Goal: Find specific page/section: Find specific page/section

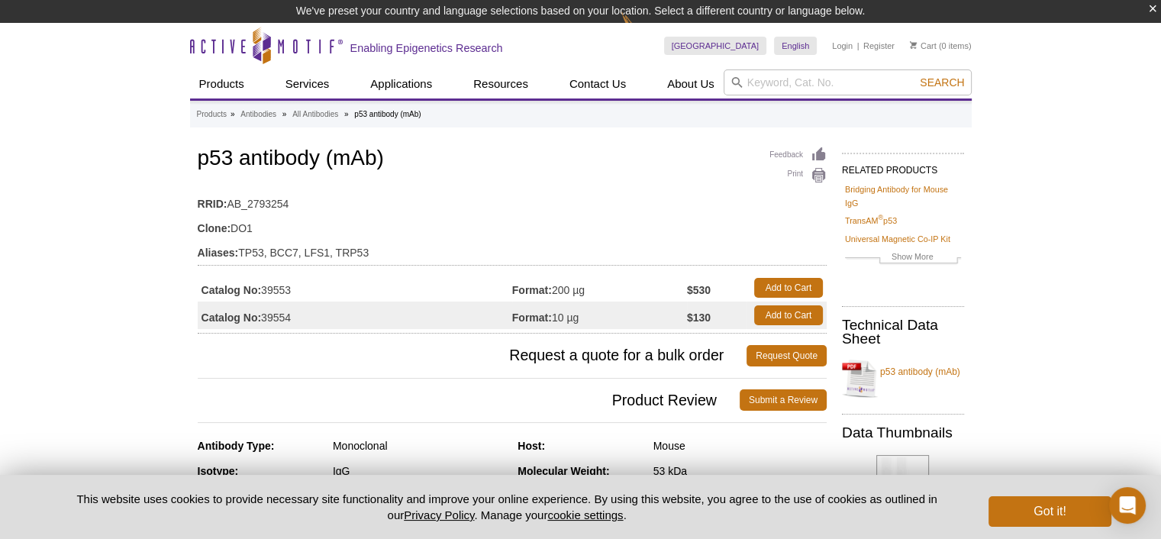
drag, startPoint x: 331, startPoint y: 287, endPoint x: 139, endPoint y: 286, distance: 191.6
click at [844, 89] on input "search" at bounding box center [848, 82] width 248 height 26
paste input "Catalog No: 39553"
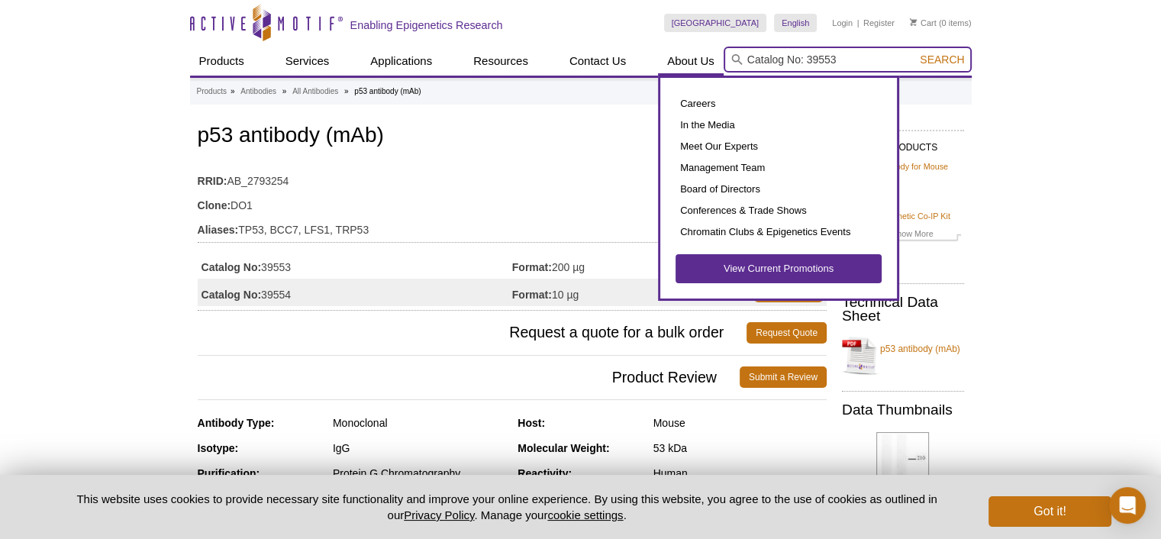
drag, startPoint x: 846, startPoint y: 85, endPoint x: 681, endPoint y: 70, distance: 165.5
click at [681, 70] on div "Products ChIP Assays ChIP Accessory Products ChIP Kits ChIP-Validated Antibodie…" at bounding box center [581, 61] width 782 height 29
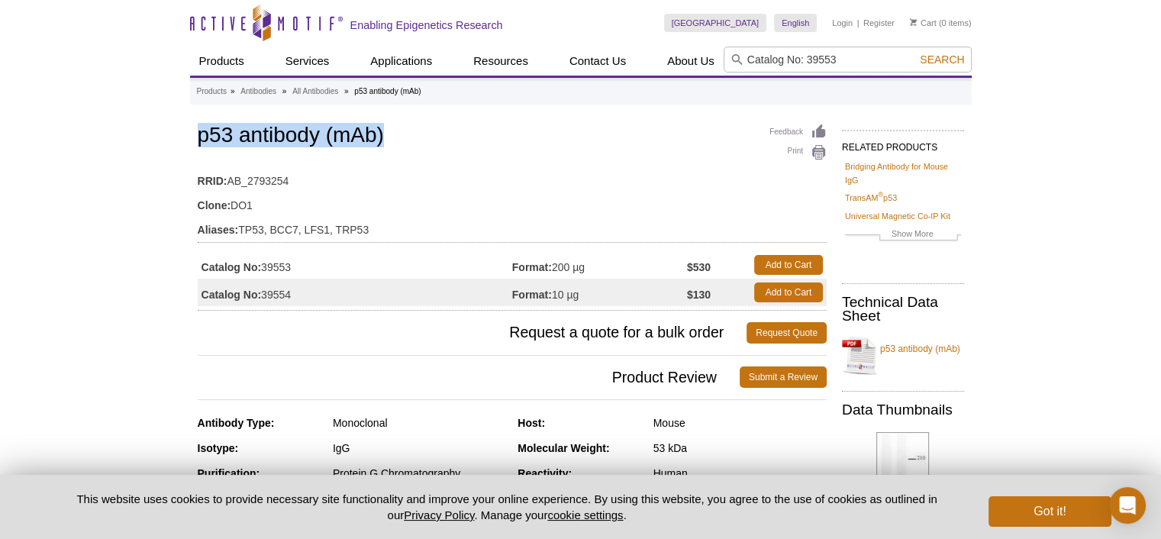
drag, startPoint x: 407, startPoint y: 137, endPoint x: 73, endPoint y: 134, distance: 333.6
copy h1 "p53 antibody (mAb)"
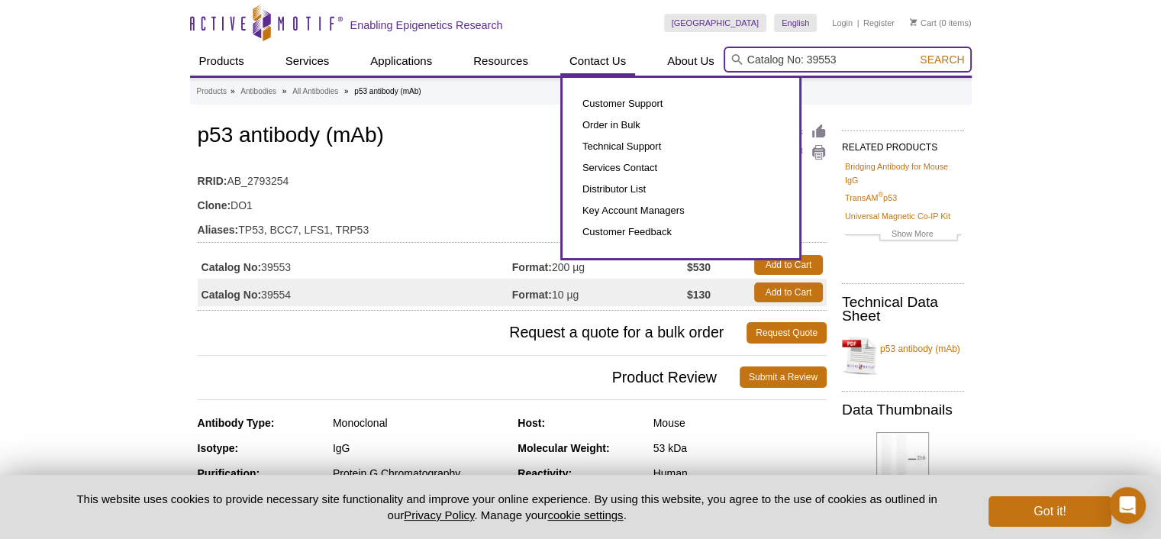
drag, startPoint x: 873, startPoint y: 55, endPoint x: 607, endPoint y: 52, distance: 265.7
click at [607, 52] on div "Products ChIP Assays ChIP Accessory Products ChIP Kits ChIP-Validated Antibodie…" at bounding box center [581, 61] width 782 height 29
paste input "p53 antibody (mAb)"
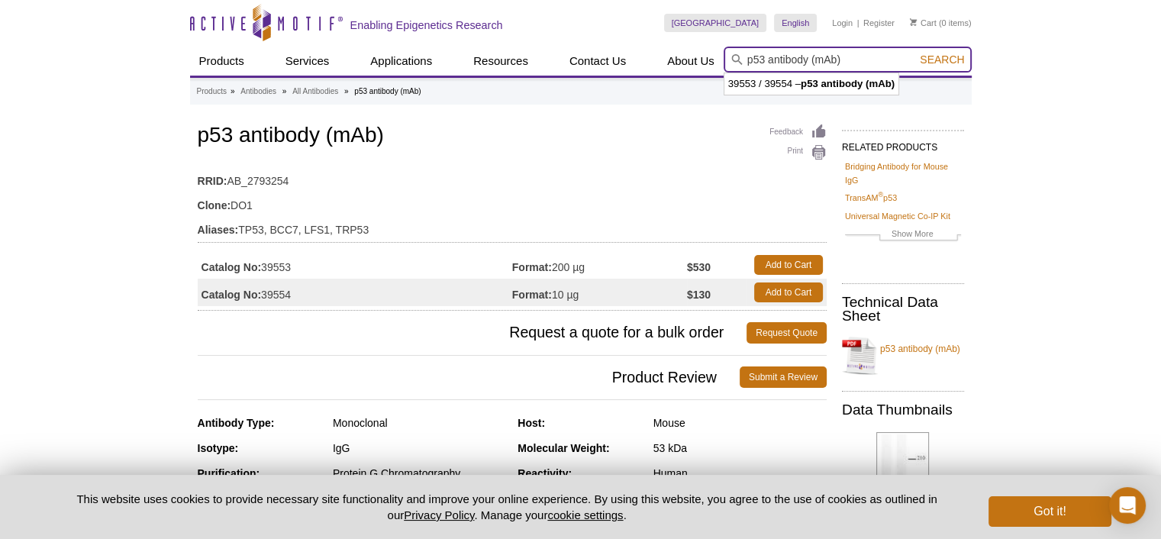
type input "p53 antibody (mAb)"
